Goal: Transaction & Acquisition: Purchase product/service

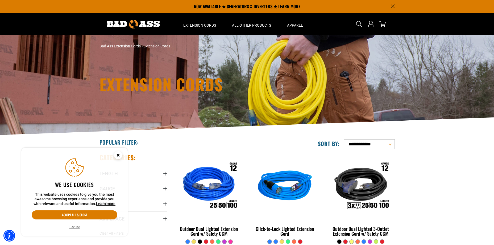
click at [119, 154] on icon "Cookie Consent" at bounding box center [118, 155] width 2 height 2
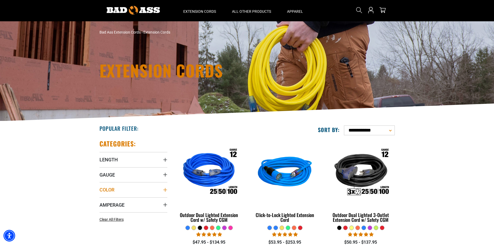
scroll to position [27, 0]
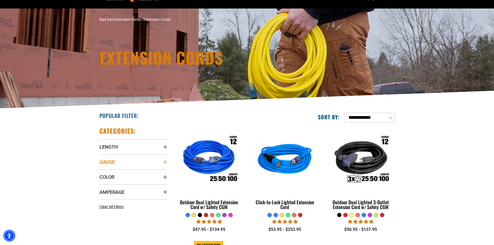
click at [166, 161] on icon "Gauge" at bounding box center [165, 161] width 4 height 4
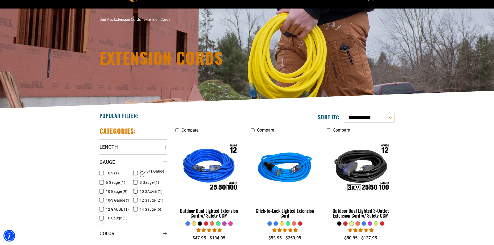
click at [101, 201] on icon at bounding box center [101, 199] width 4 height 7
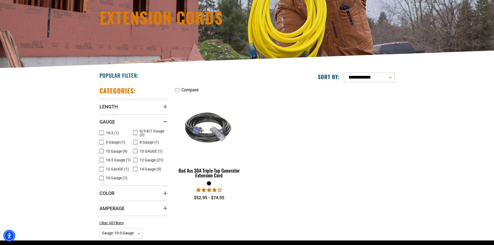
scroll to position [106, 0]
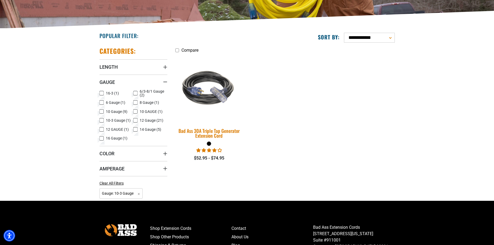
click at [203, 130] on div "Bad Ass 30A Triple Tap Generator Extension Cord" at bounding box center [209, 133] width 68 height 10
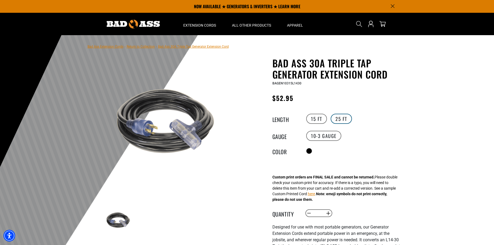
click at [343, 116] on label "25 FT" at bounding box center [340, 118] width 21 height 10
